Goal: Task Accomplishment & Management: Use online tool/utility

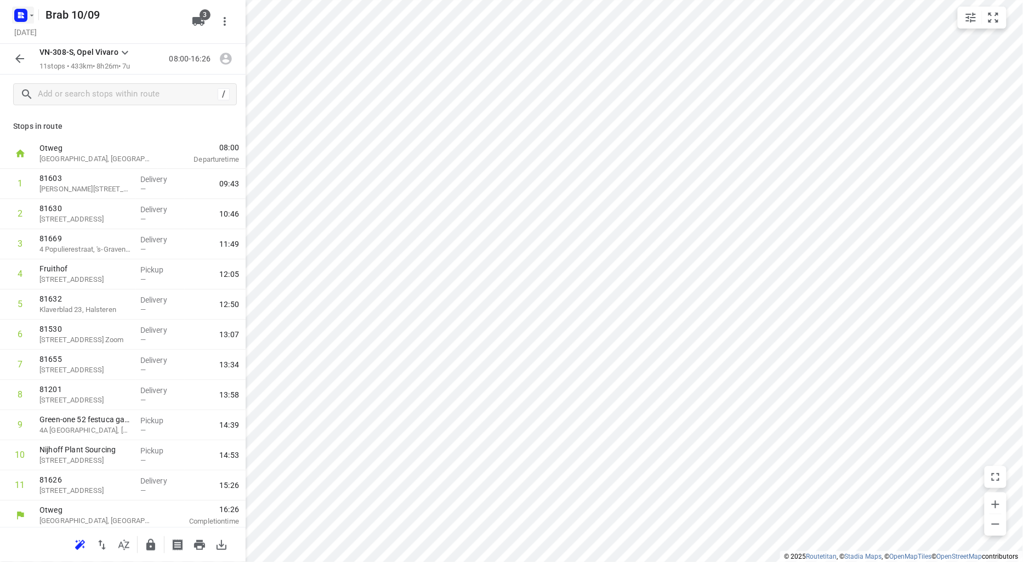
scroll to position [3, 0]
click at [19, 14] on rect "button" at bounding box center [20, 15] width 13 height 13
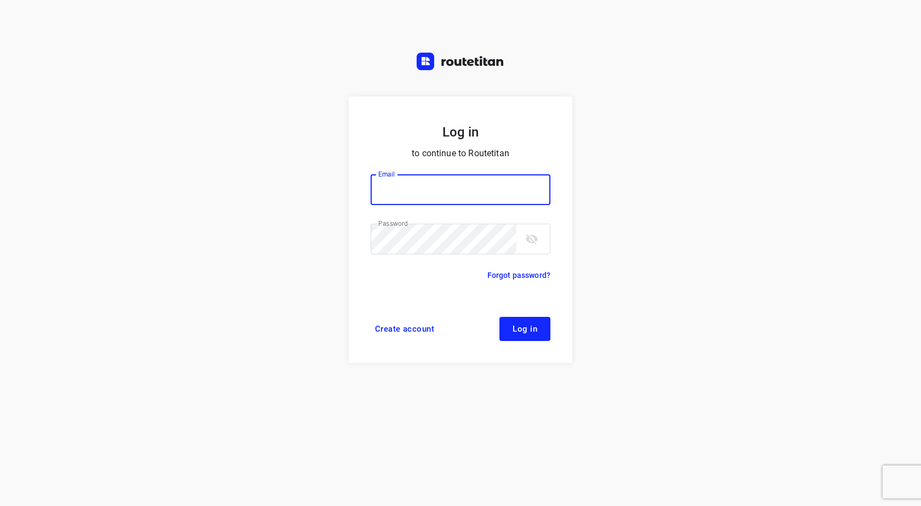
type input "[EMAIL_ADDRESS][DOMAIN_NAME]"
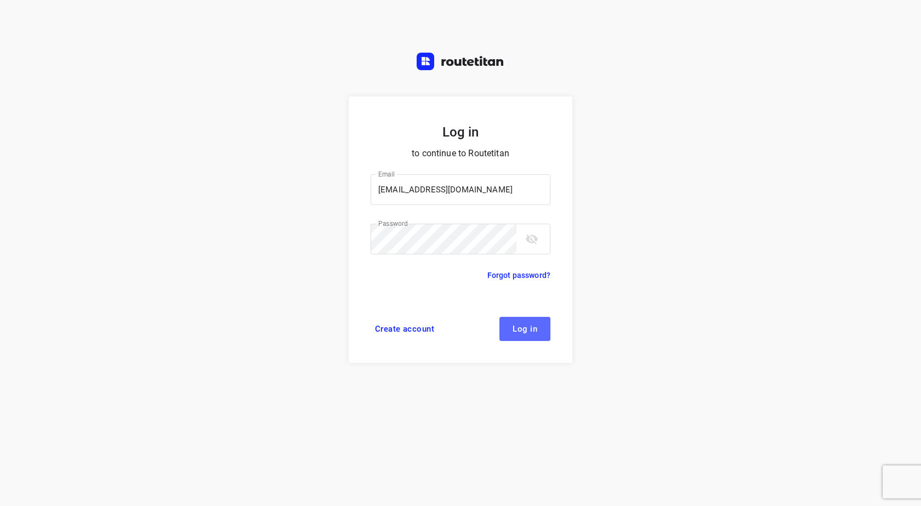
click at [519, 326] on span "Log in" at bounding box center [525, 328] width 25 height 9
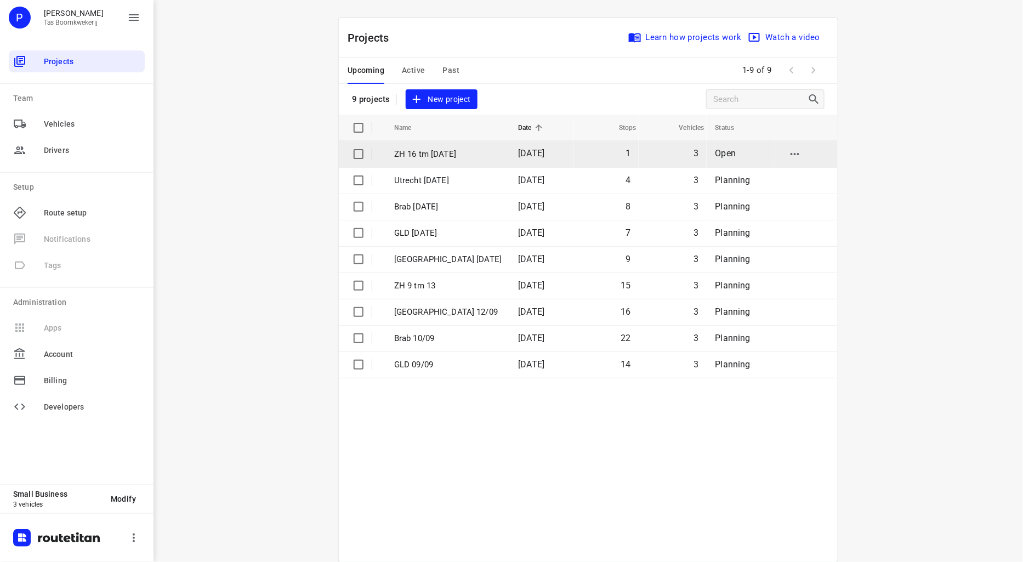
click at [441, 152] on p "ZH 16 tm [DATE]" at bounding box center [447, 154] width 107 height 13
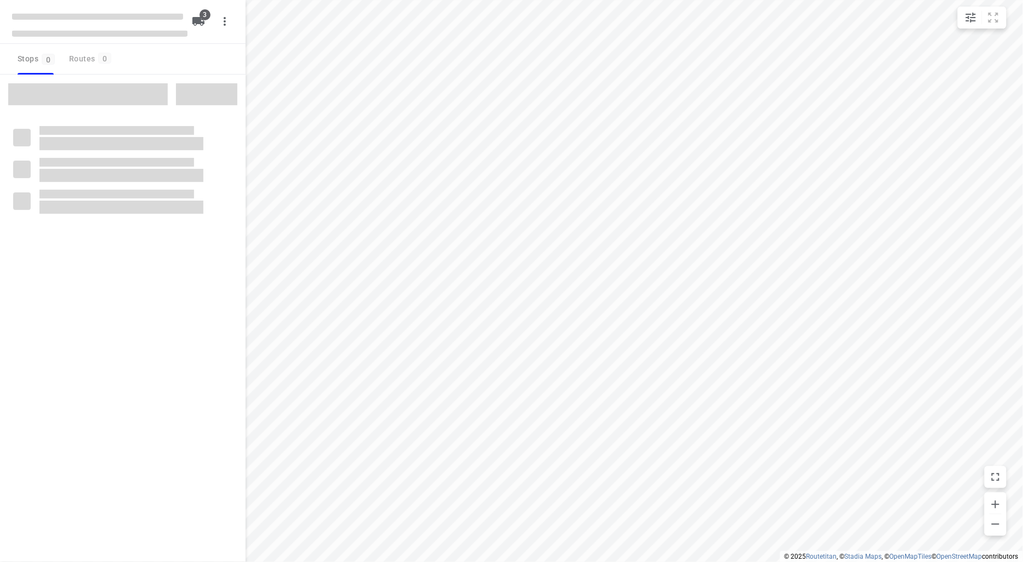
type input "distance"
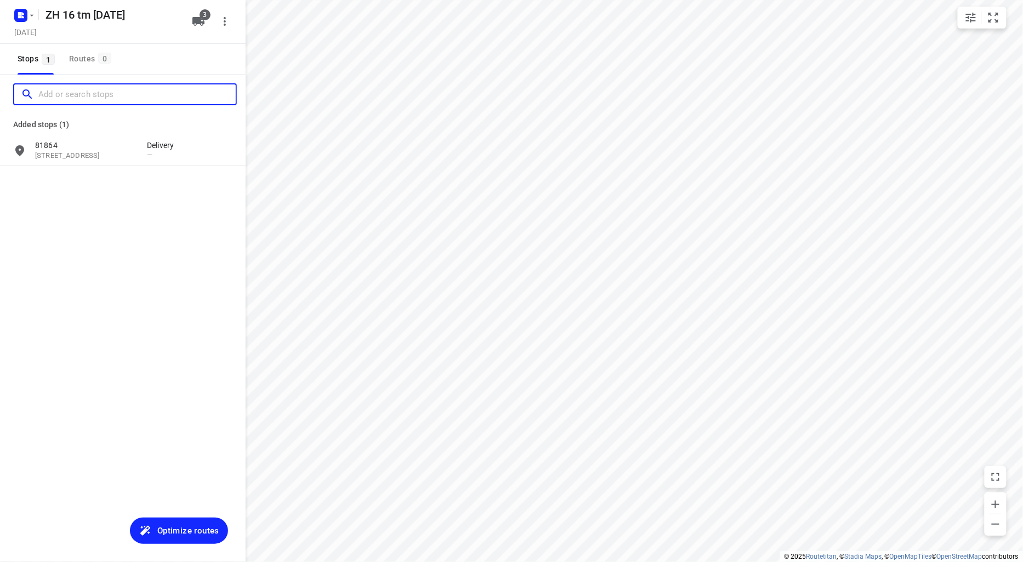
click at [87, 91] on input "Add or search stops" at bounding box center [136, 94] width 197 height 17
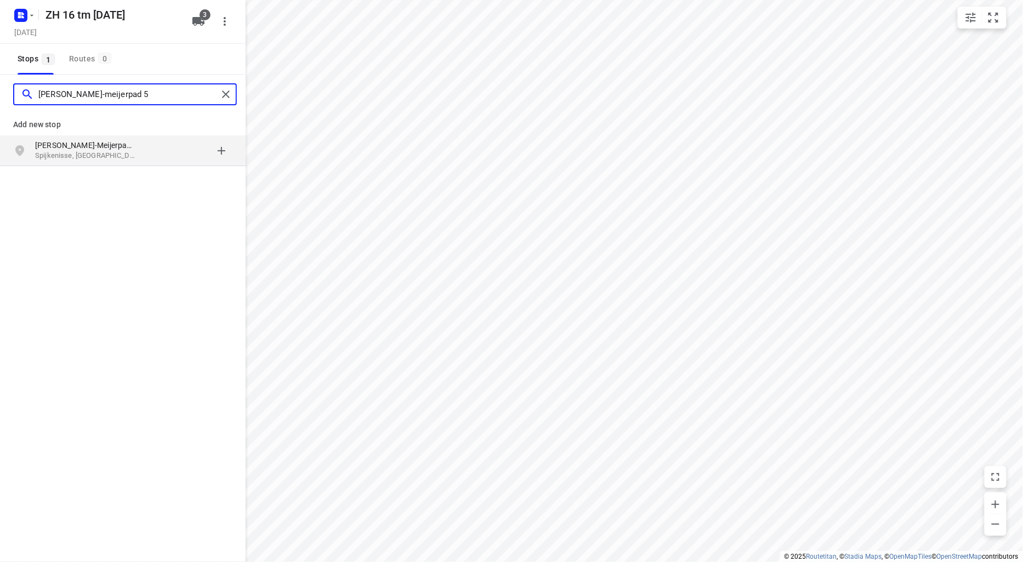
type input "truus weismuller-meijerpad 5"
click at [94, 144] on p "Truus Wijsmuller-Meijerpad 5" at bounding box center [85, 145] width 101 height 11
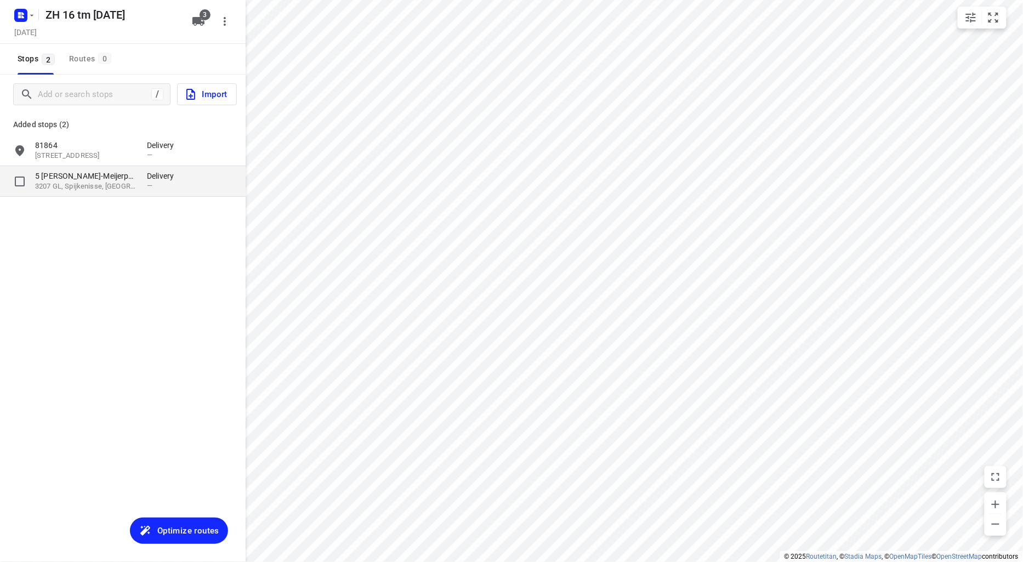
click at [81, 178] on p "5 Truus Wijsmuller-Meijerpad" at bounding box center [85, 175] width 101 height 11
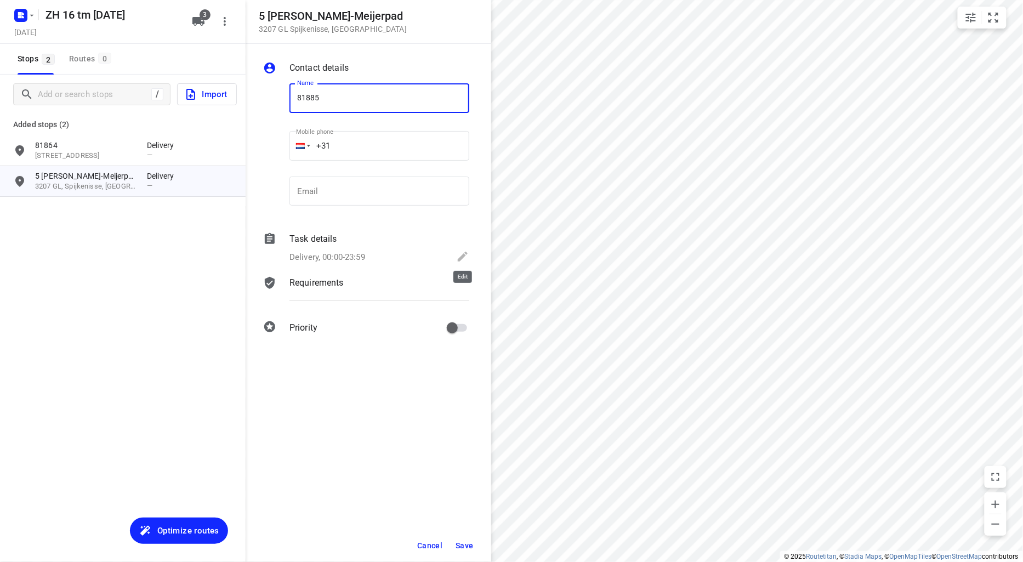
type input "81885"
click at [467, 254] on icon at bounding box center [463, 257] width 10 height 10
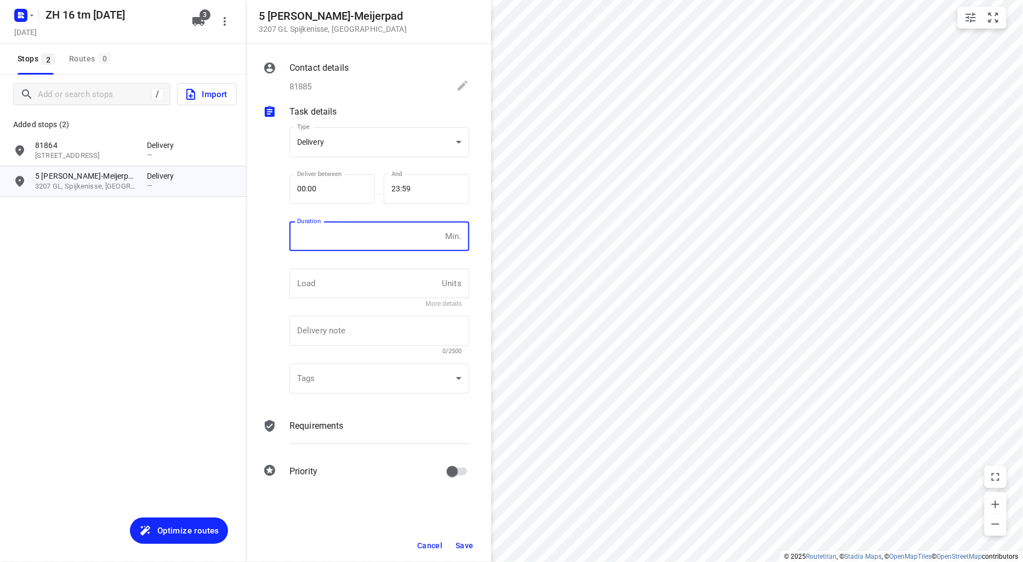
click at [315, 242] on input "number" at bounding box center [364, 236] width 151 height 30
type input "10"
click at [468, 543] on span "Save" at bounding box center [464, 545] width 18 height 9
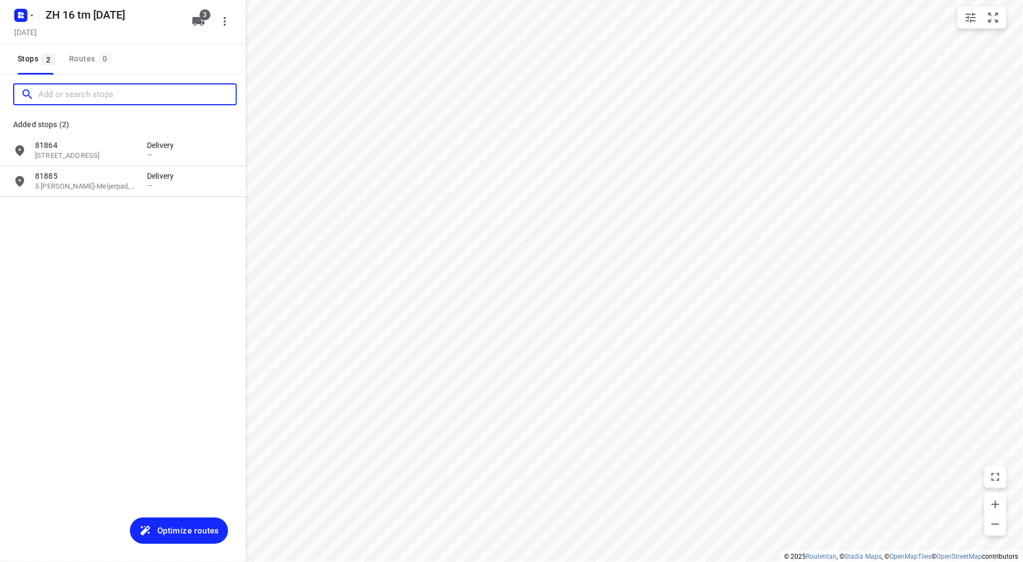
click at [66, 94] on input "Add or search stops" at bounding box center [136, 94] width 197 height 17
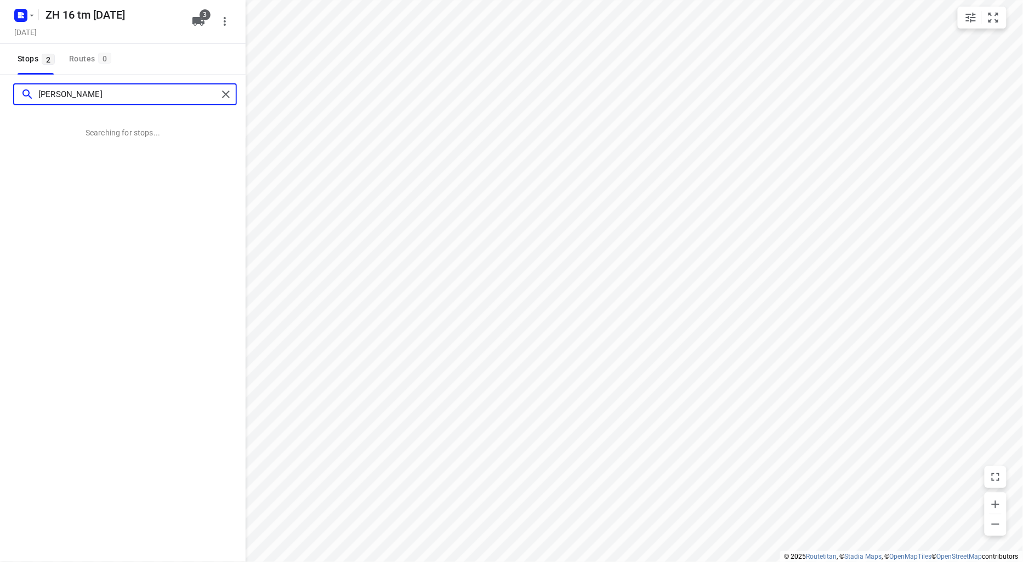
click at [55, 90] on input "jan bptiststraat" at bounding box center [127, 94] width 179 height 17
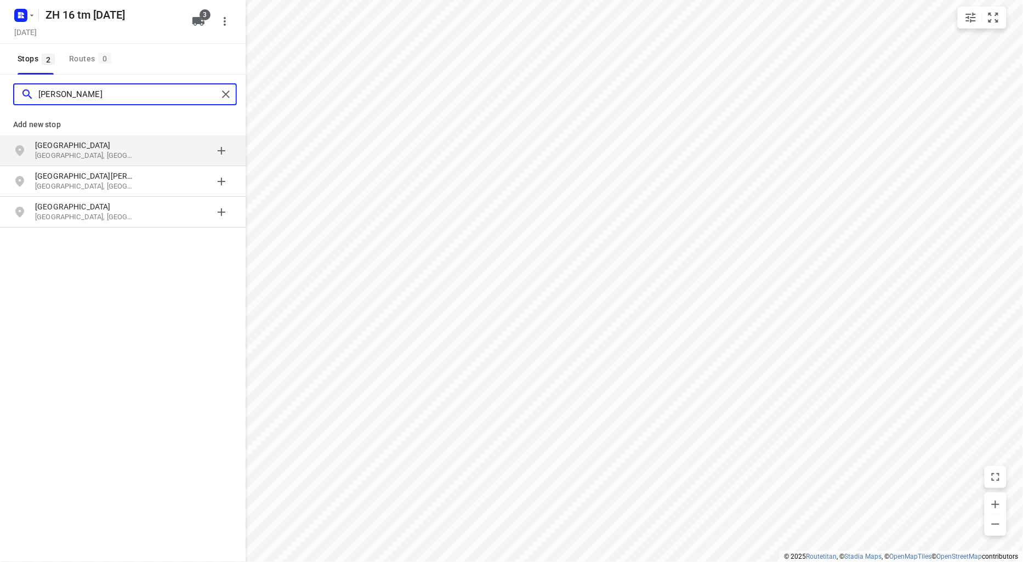
click at [130, 95] on input "jan baptiststraat" at bounding box center [127, 94] width 179 height 17
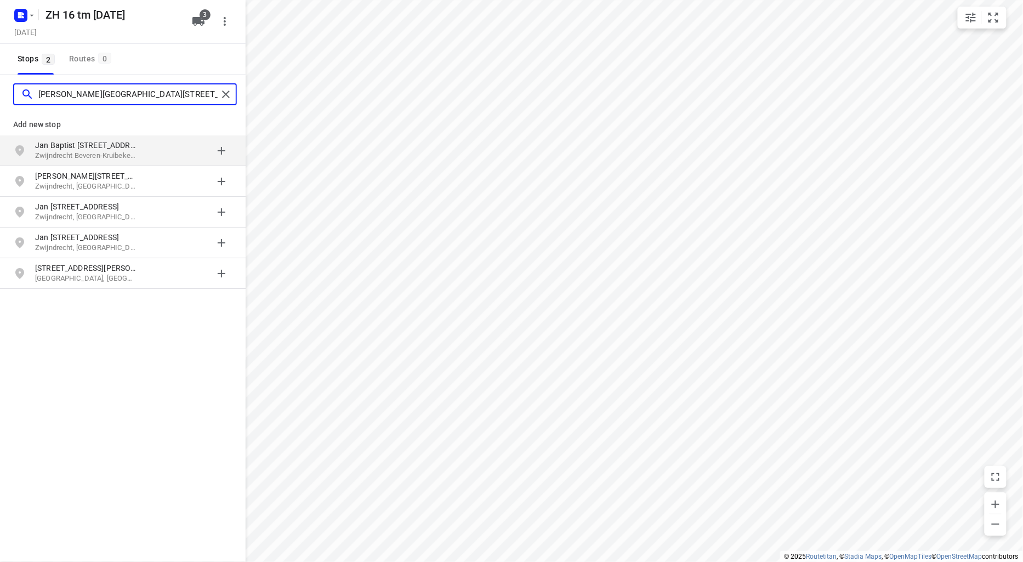
type input "jan baptiststraat tassymstraat 75 zwujndrecht"
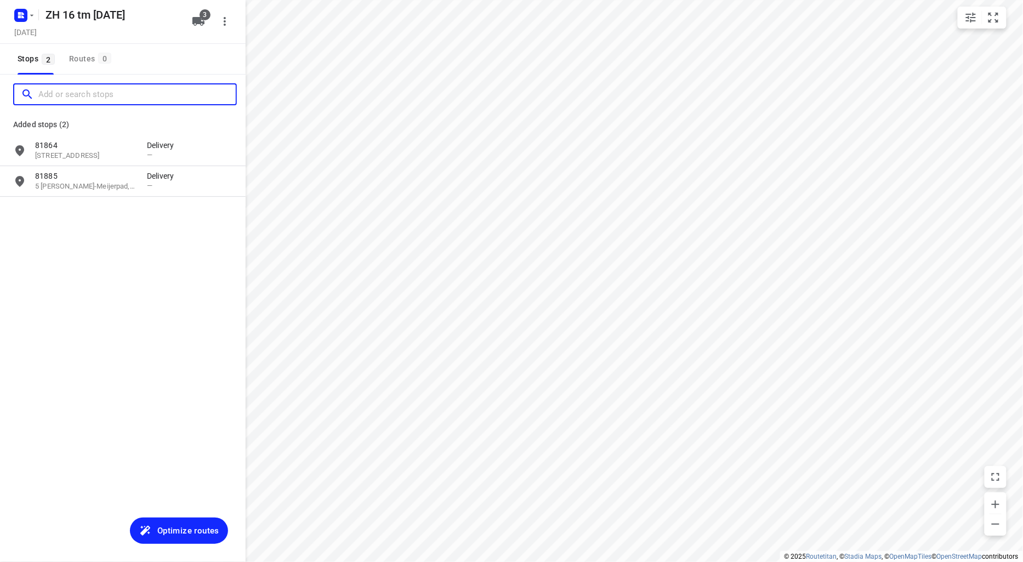
click at [59, 88] on input "Add or search stops" at bounding box center [136, 94] width 197 height 17
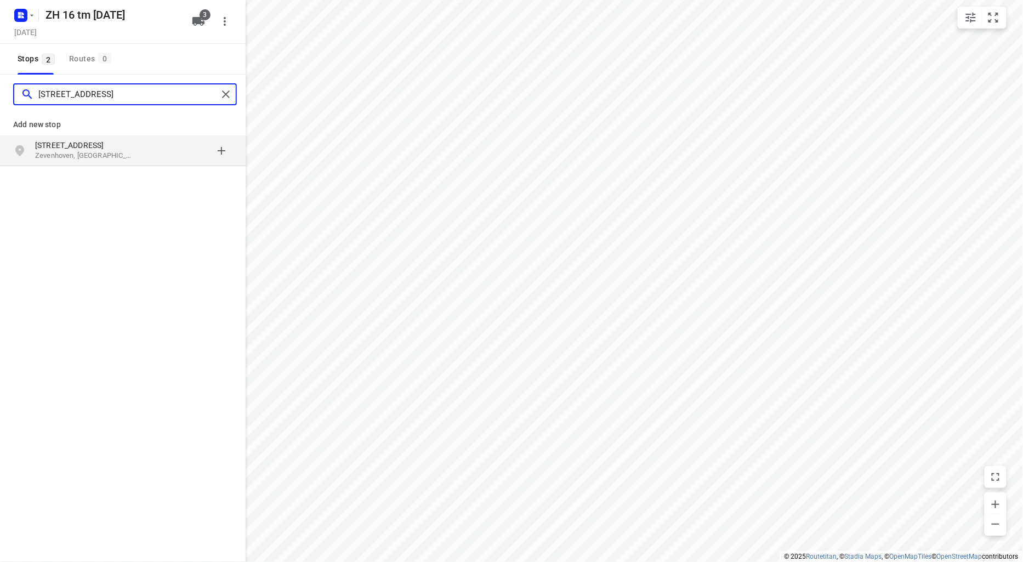
type input "dorpsstraat 77 zevenhoven"
click at [77, 151] on p "Zevenhoven, Nederland" at bounding box center [85, 156] width 101 height 10
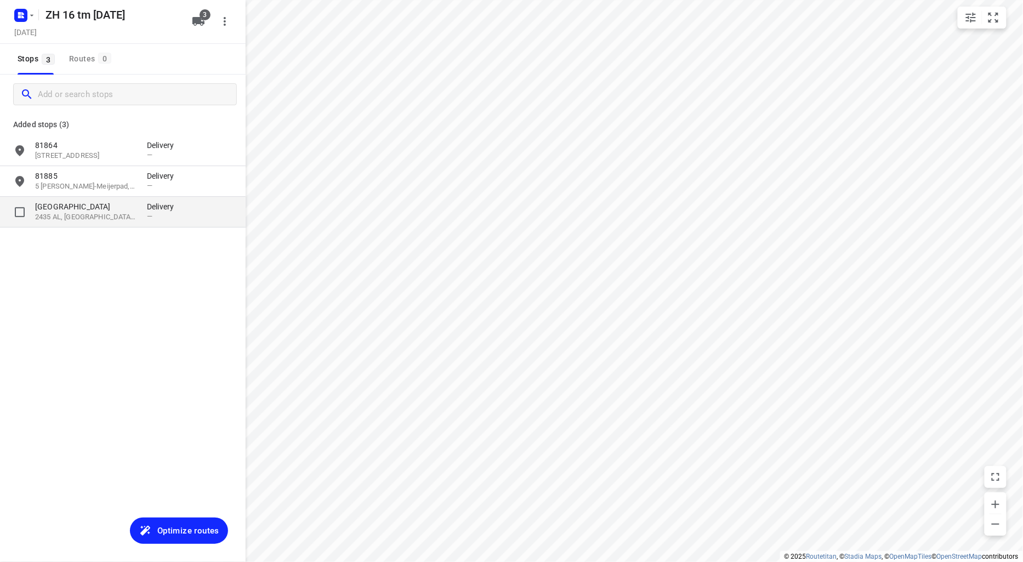
click at [70, 214] on p "2435 AL, Zevenhoven, NL" at bounding box center [85, 217] width 101 height 10
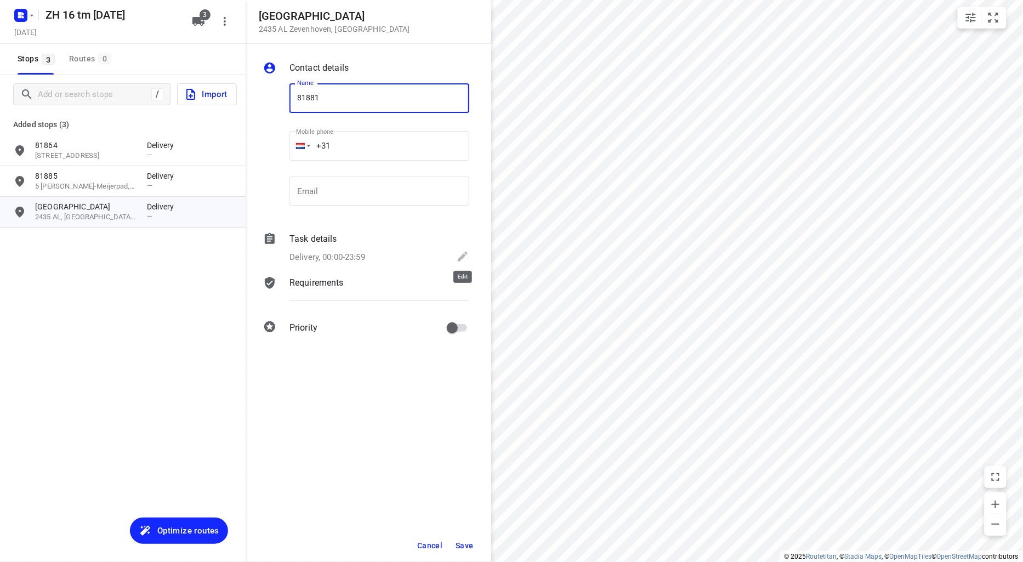
type input "81881"
click at [462, 252] on icon at bounding box center [462, 256] width 13 height 13
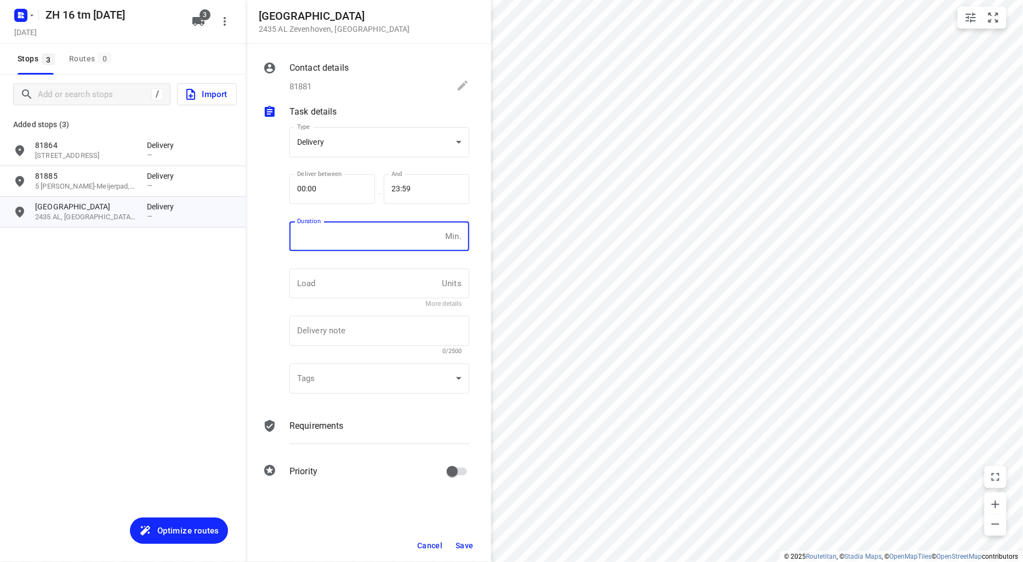
click at [316, 238] on input "number" at bounding box center [364, 236] width 151 height 30
type input "10"
click at [463, 539] on button "Save" at bounding box center [464, 546] width 27 height 20
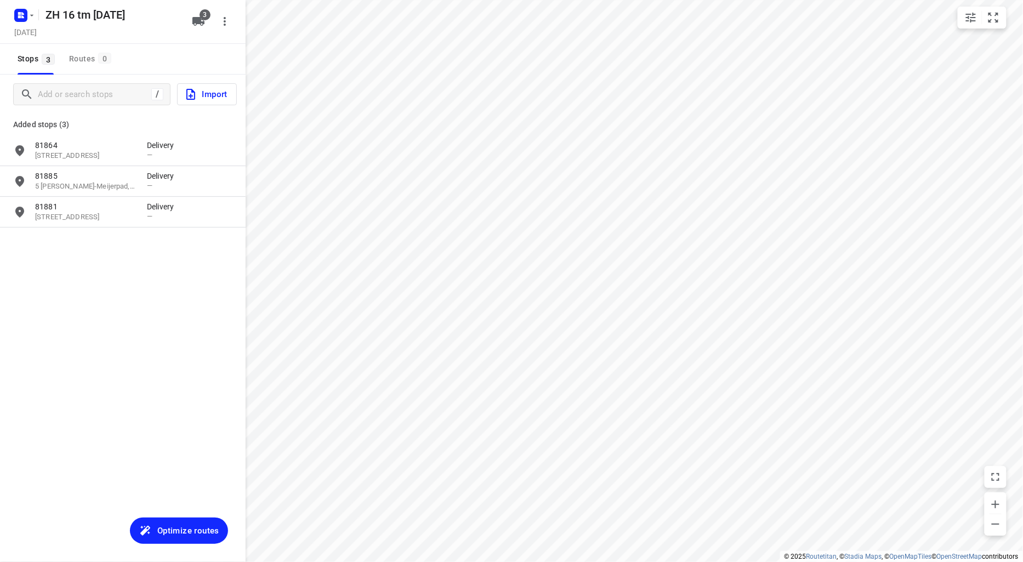
click at [183, 526] on span "Optimize routes" at bounding box center [188, 530] width 62 height 14
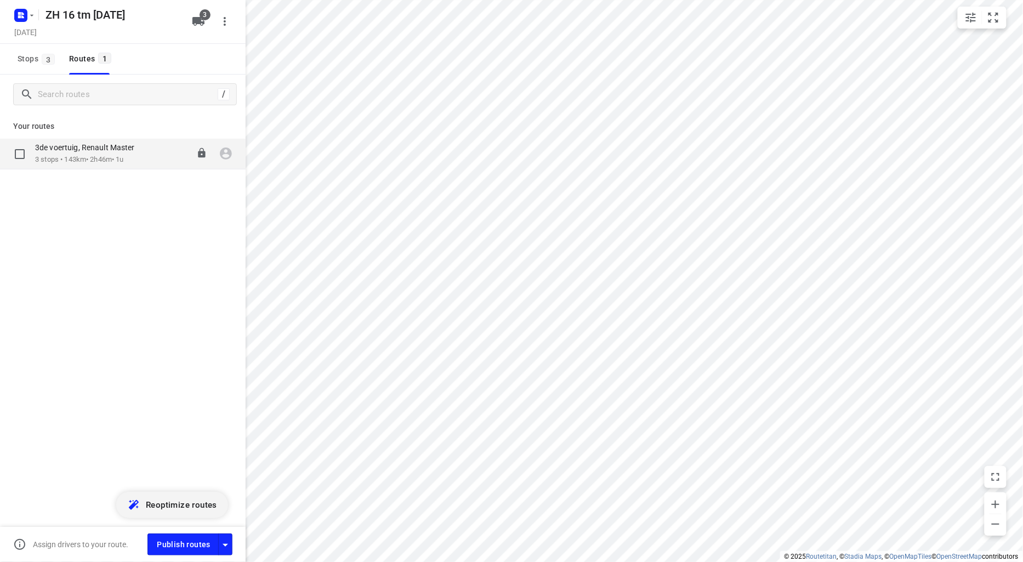
click at [67, 150] on p "3de voertuig, Renault Master" at bounding box center [88, 148] width 106 height 10
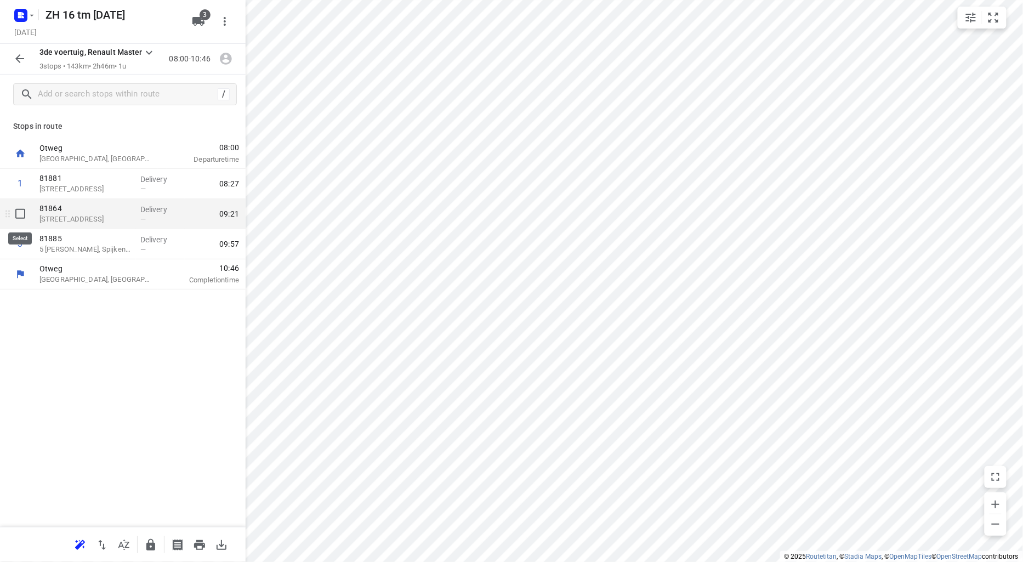
click at [14, 210] on input "checkbox" at bounding box center [20, 214] width 22 height 22
checkbox input "true"
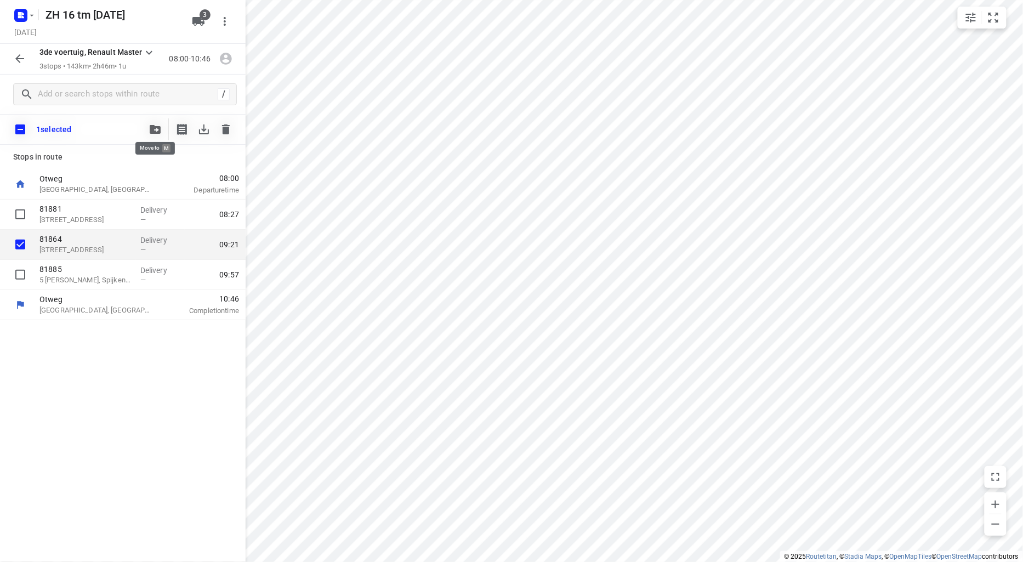
click at [153, 125] on icon "button" at bounding box center [155, 129] width 11 height 9
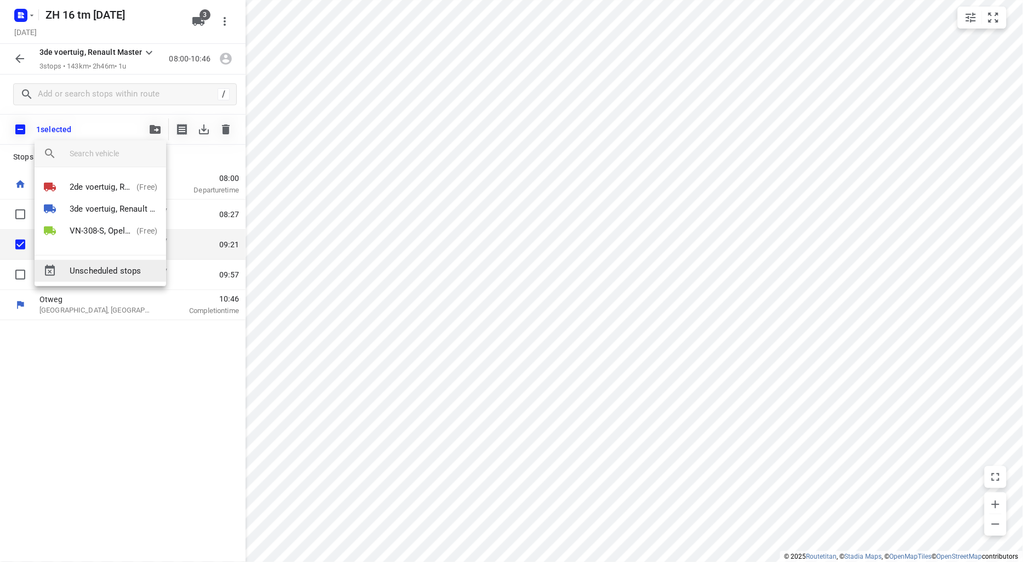
click at [106, 270] on span "Unscheduled stops" at bounding box center [114, 271] width 88 height 13
